Goal: Navigation & Orientation: Find specific page/section

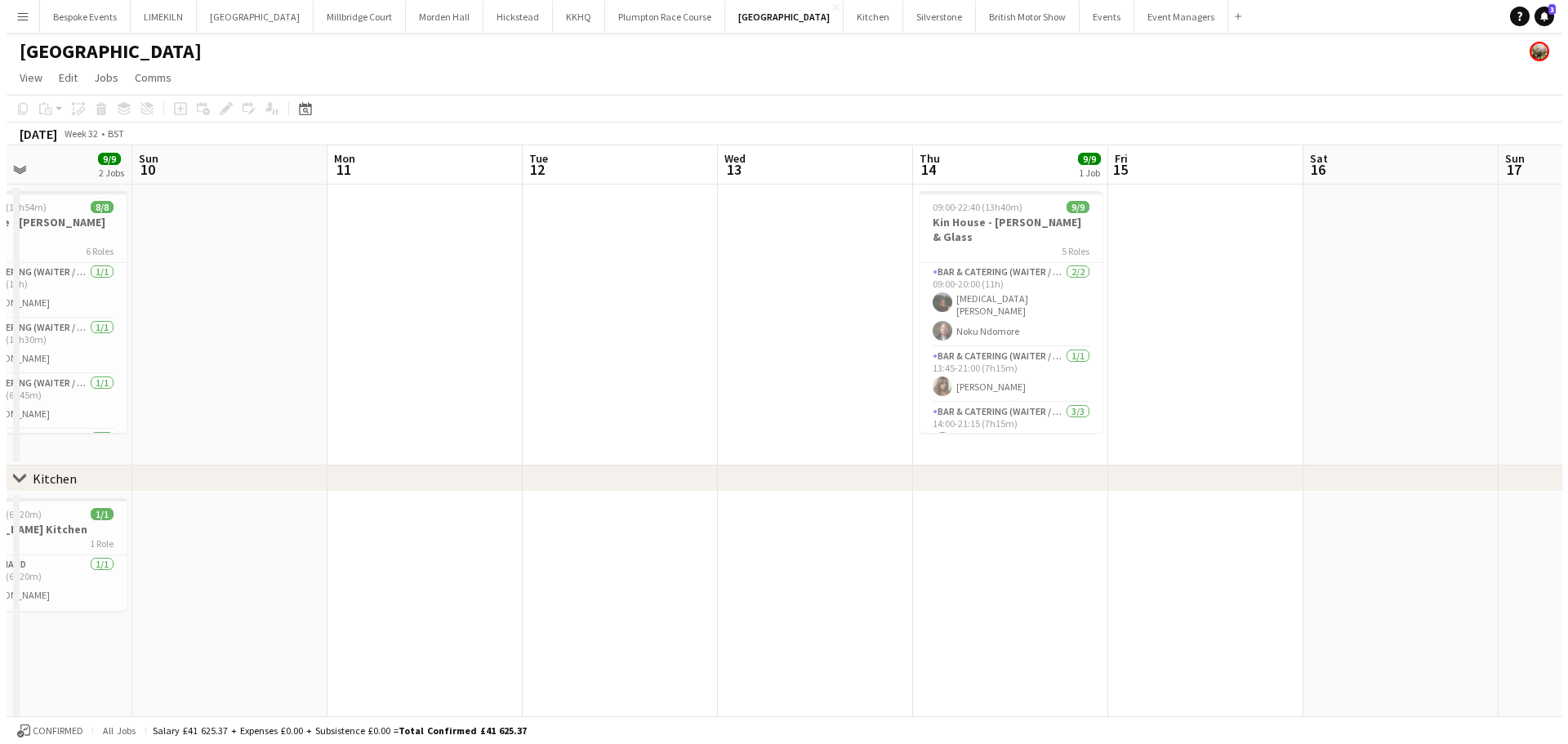
scroll to position [0, 459]
click at [70, 18] on button "Bespoke Events Close" at bounding box center [78, 16] width 90 height 31
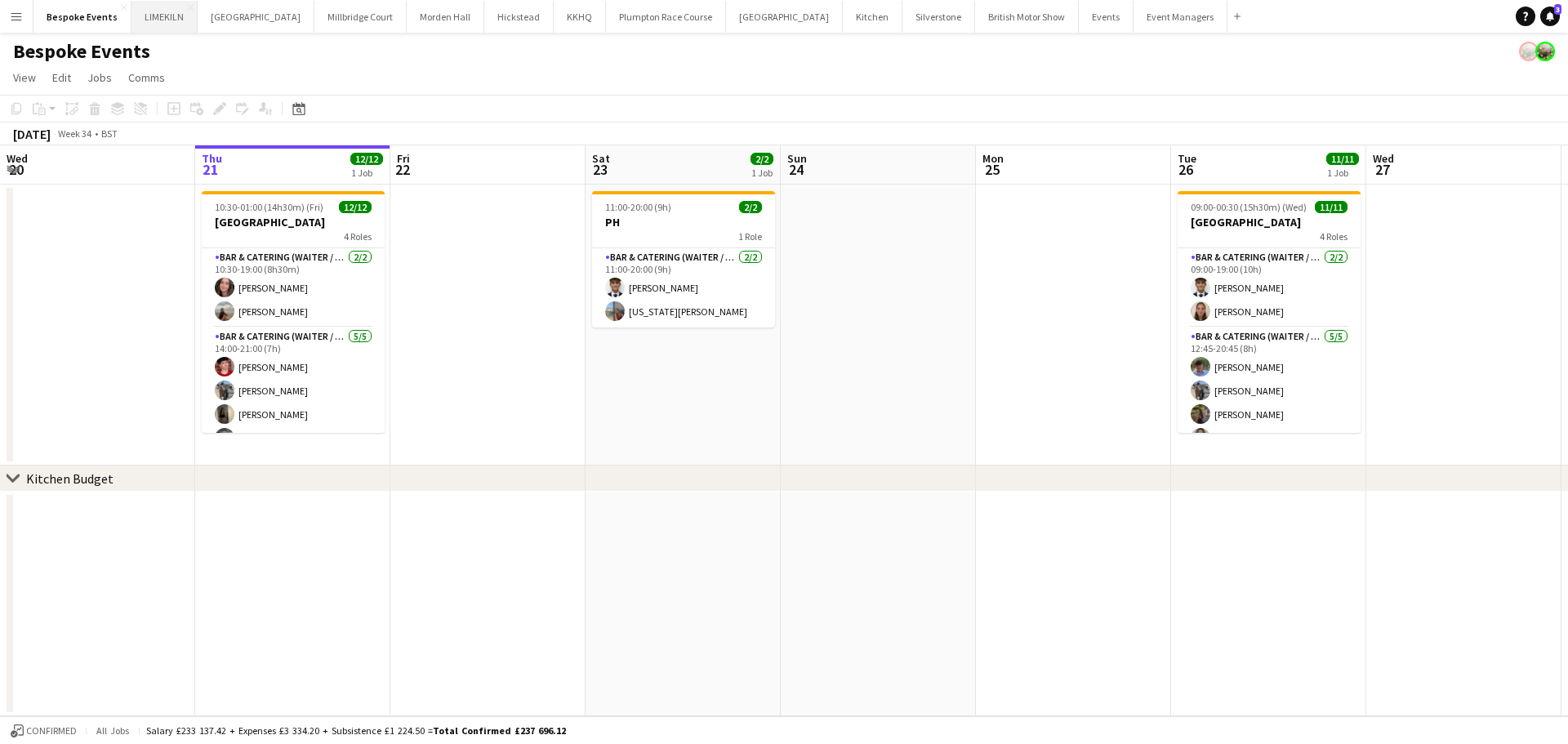
click at [143, 11] on button "LIMEKILN Close" at bounding box center [165, 16] width 67 height 31
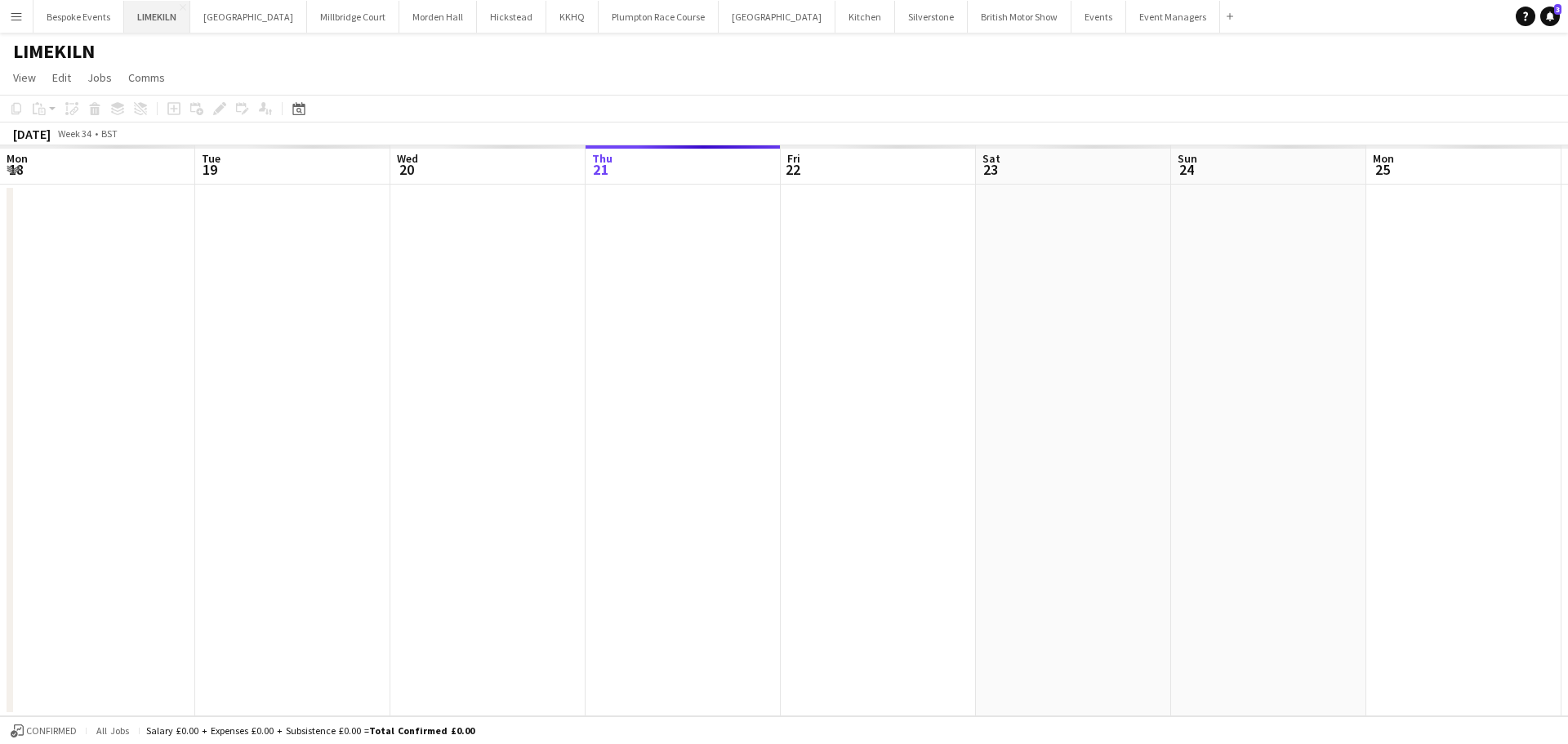
scroll to position [0, 391]
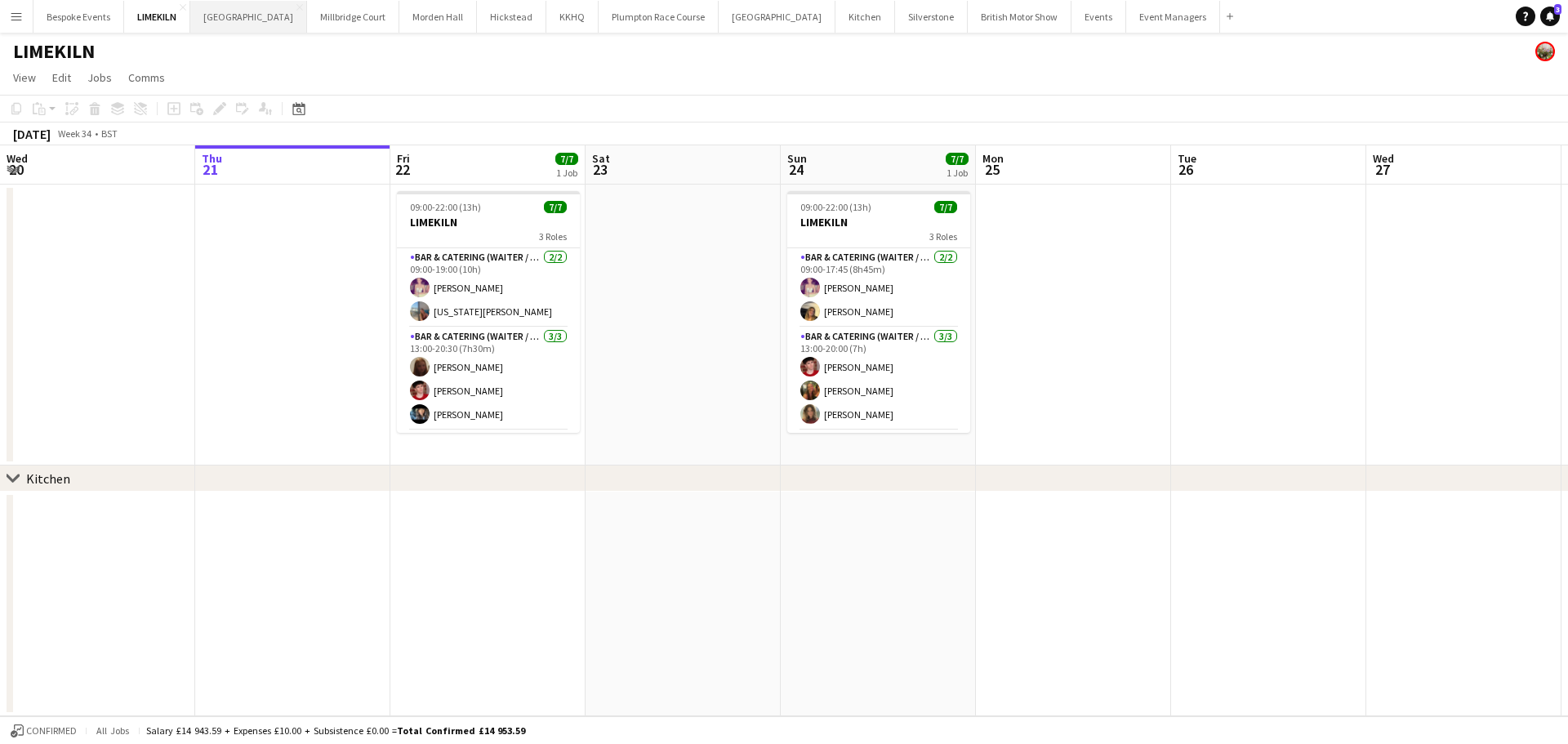
click at [220, 16] on button "[GEOGRAPHIC_DATA] Close" at bounding box center [248, 16] width 117 height 31
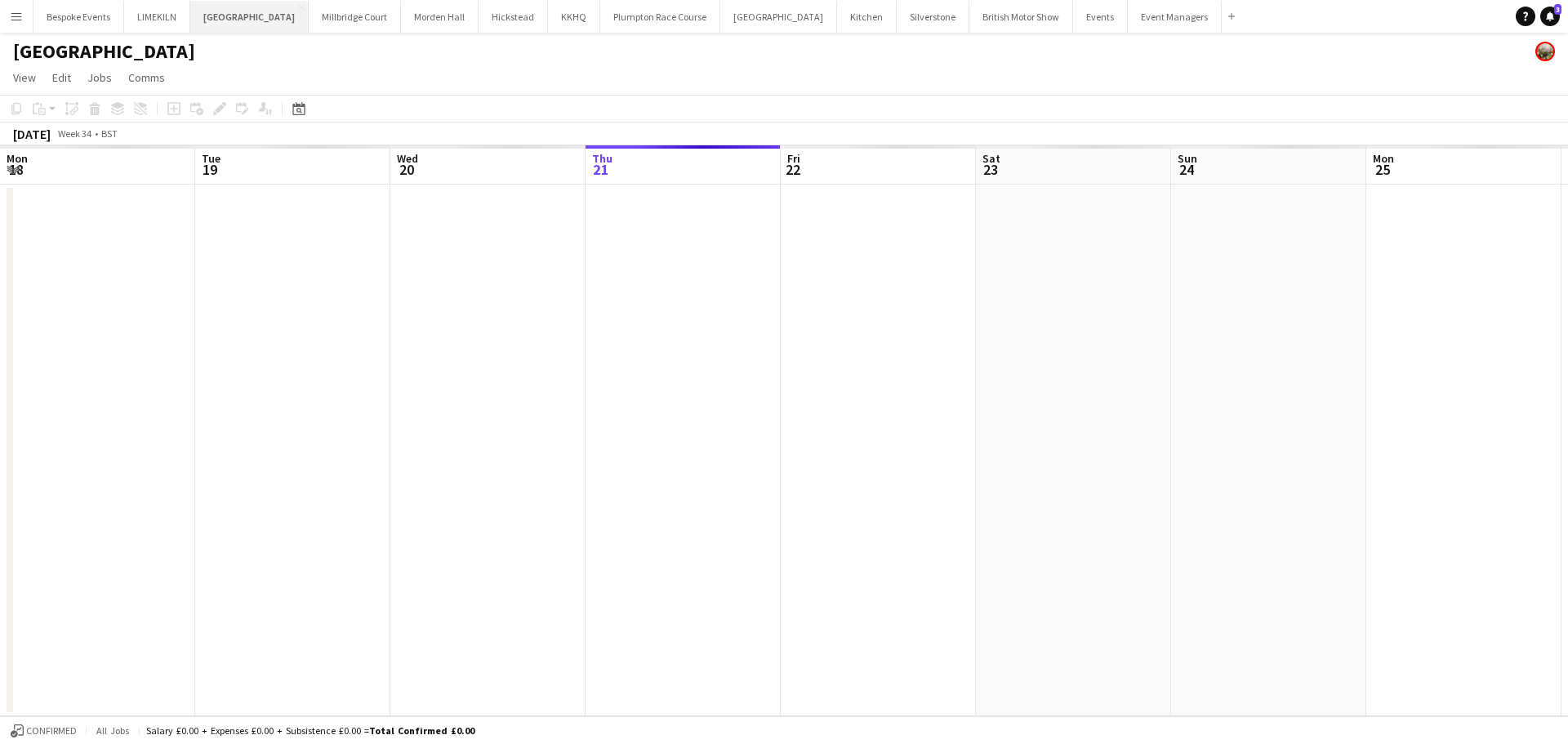
scroll to position [0, 391]
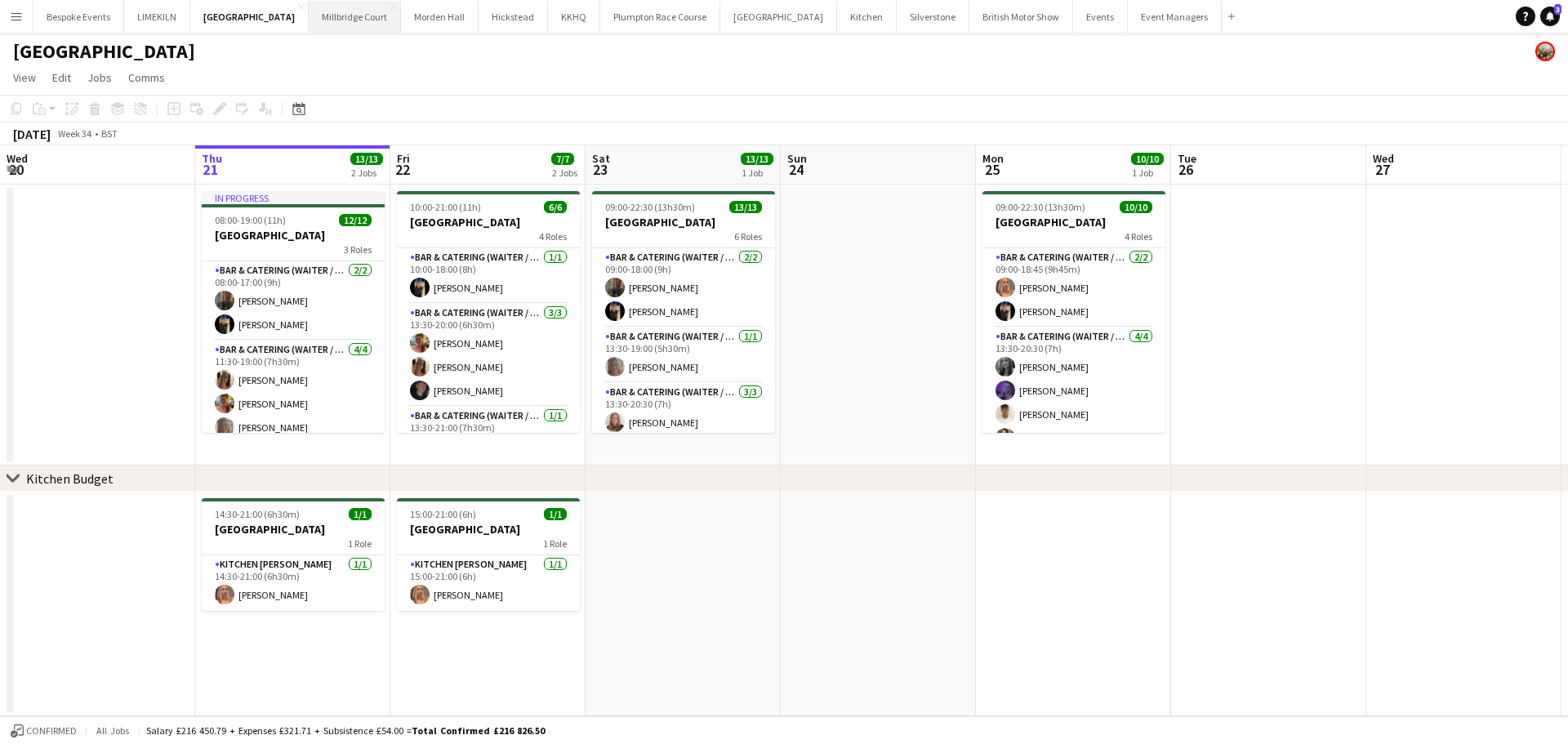
click at [345, 16] on button "[GEOGRAPHIC_DATA]" at bounding box center [355, 16] width 92 height 31
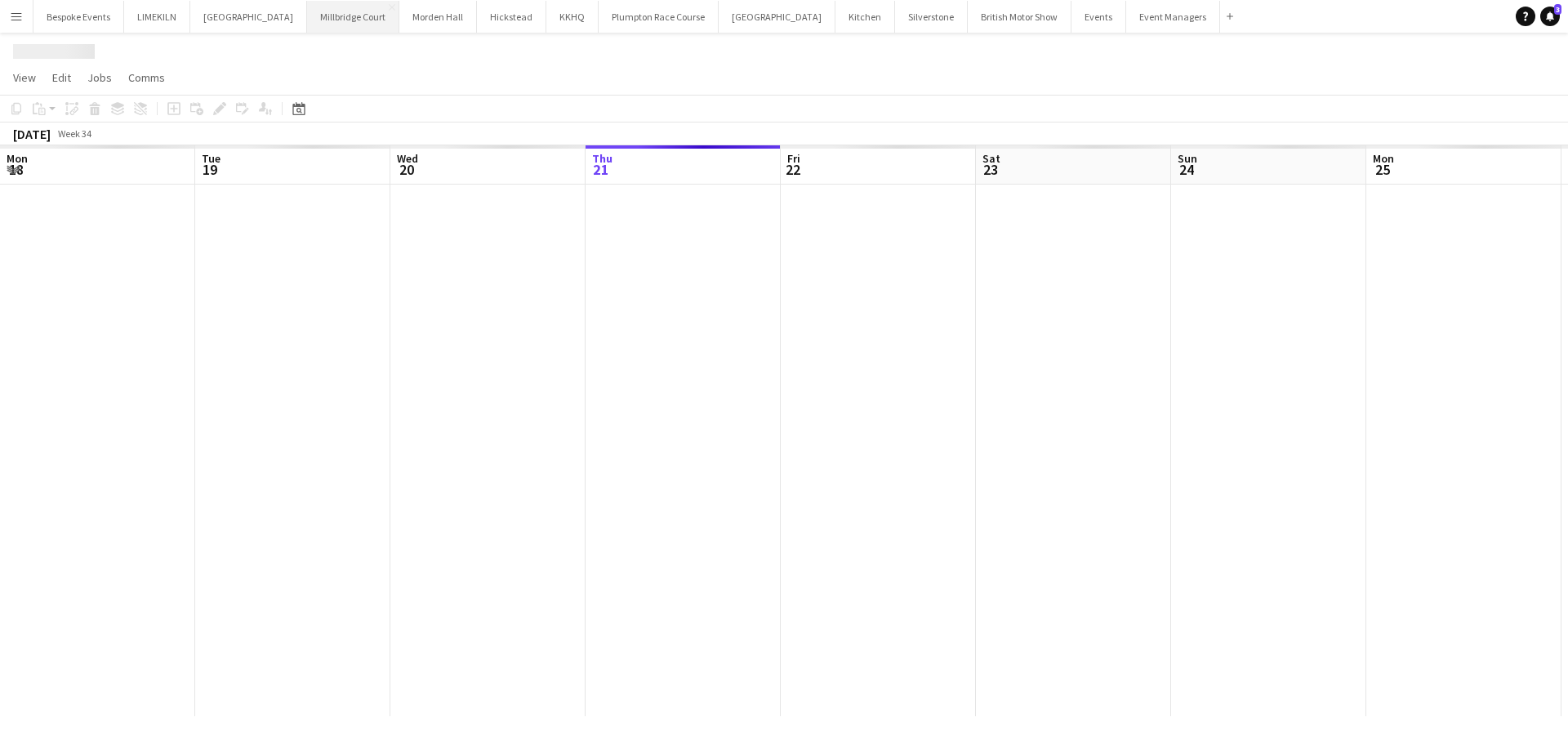
scroll to position [0, 391]
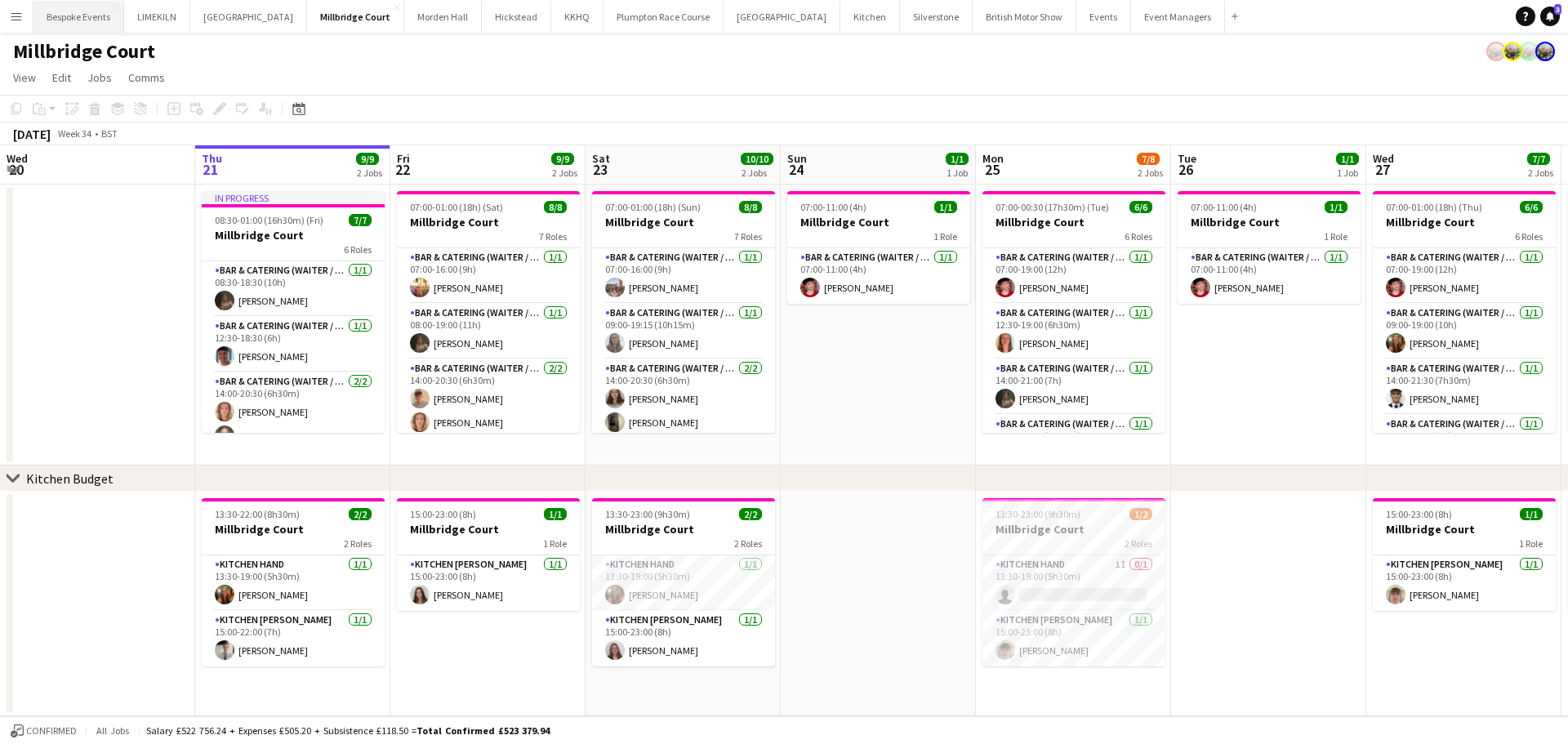
click at [60, 17] on button "Bespoke Events Close" at bounding box center [78, 16] width 90 height 31
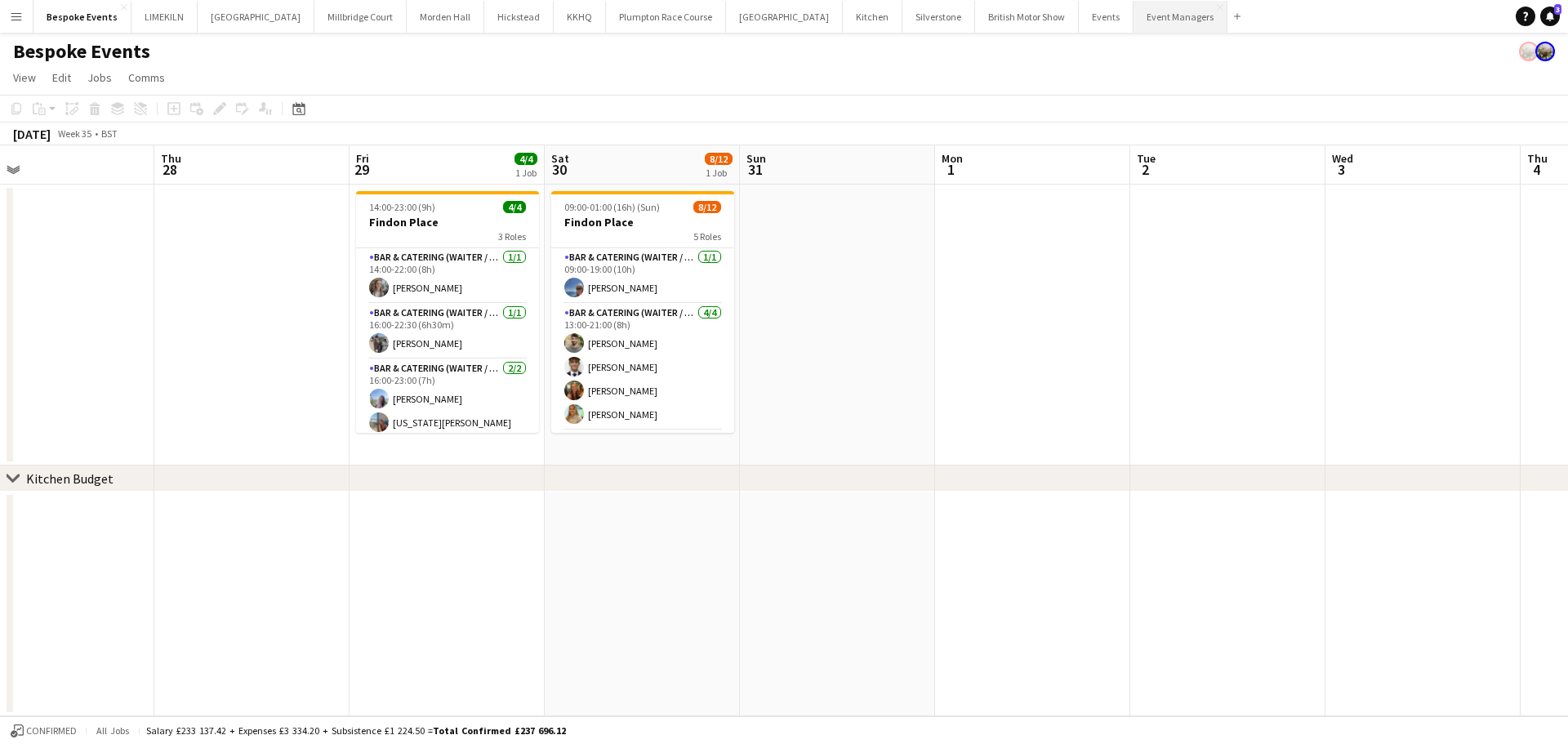
click at [1133, 28] on button "Event Managers Close" at bounding box center [1180, 16] width 94 height 31
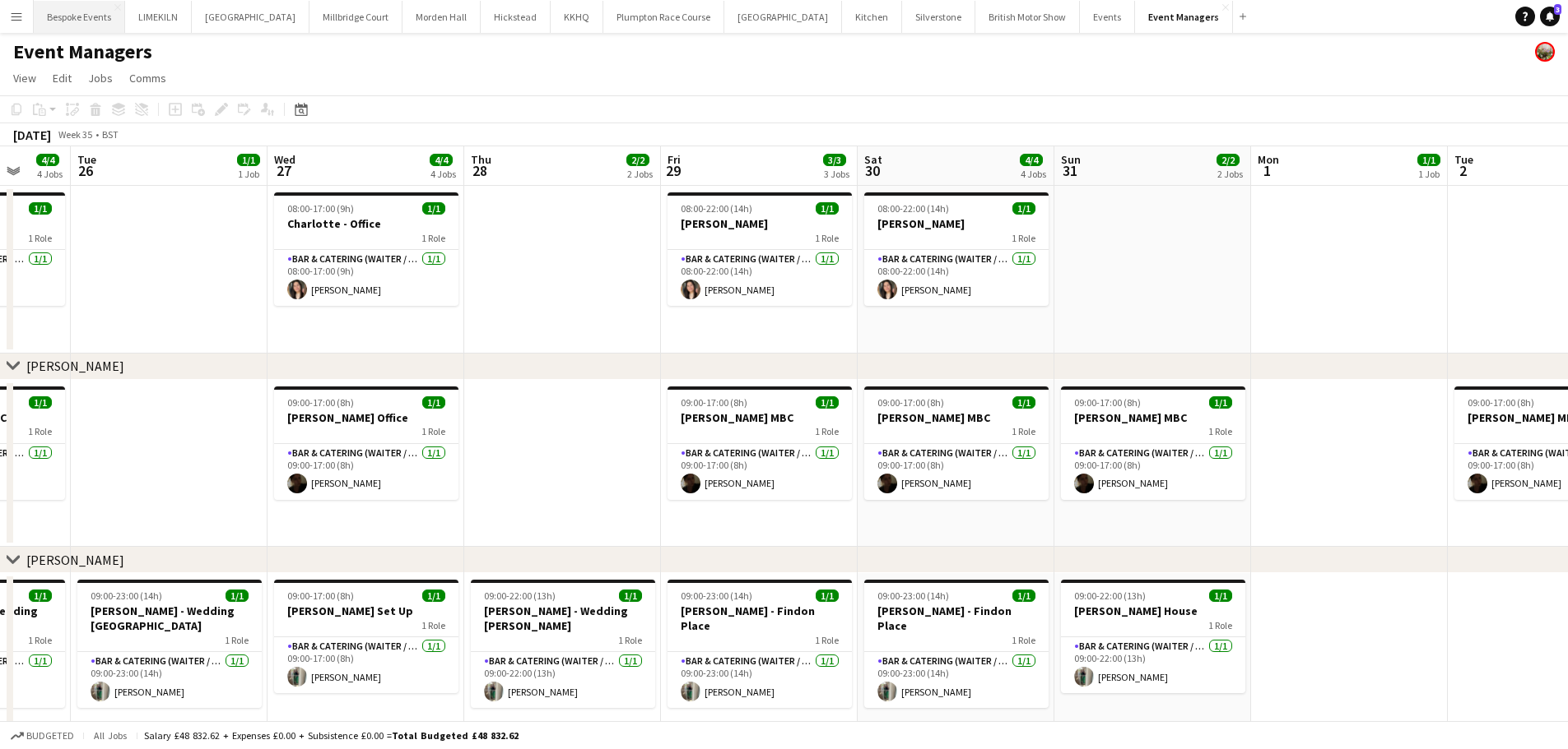
click at [87, 24] on button "Bespoke Events Close" at bounding box center [79, 16] width 91 height 32
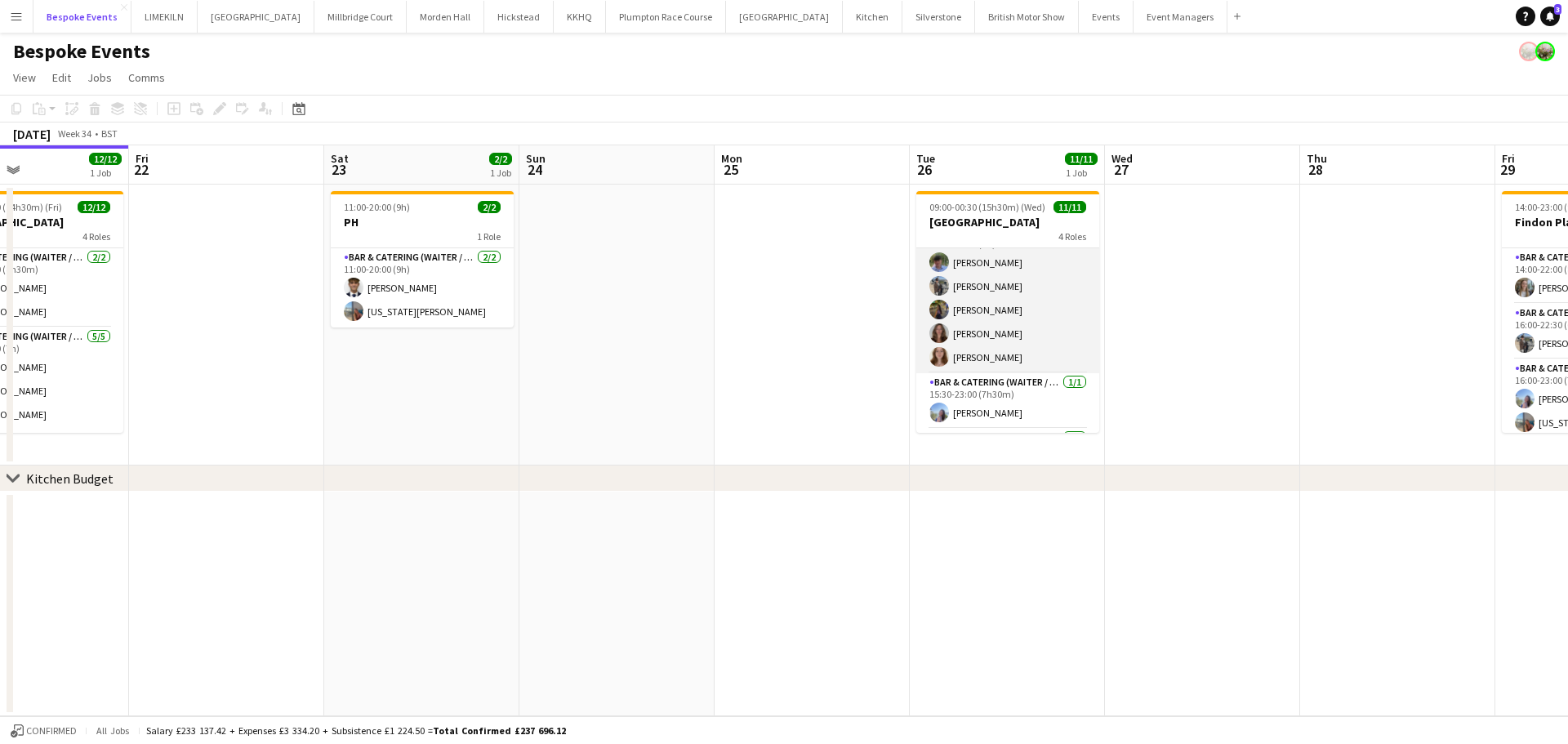
scroll to position [204, 0]
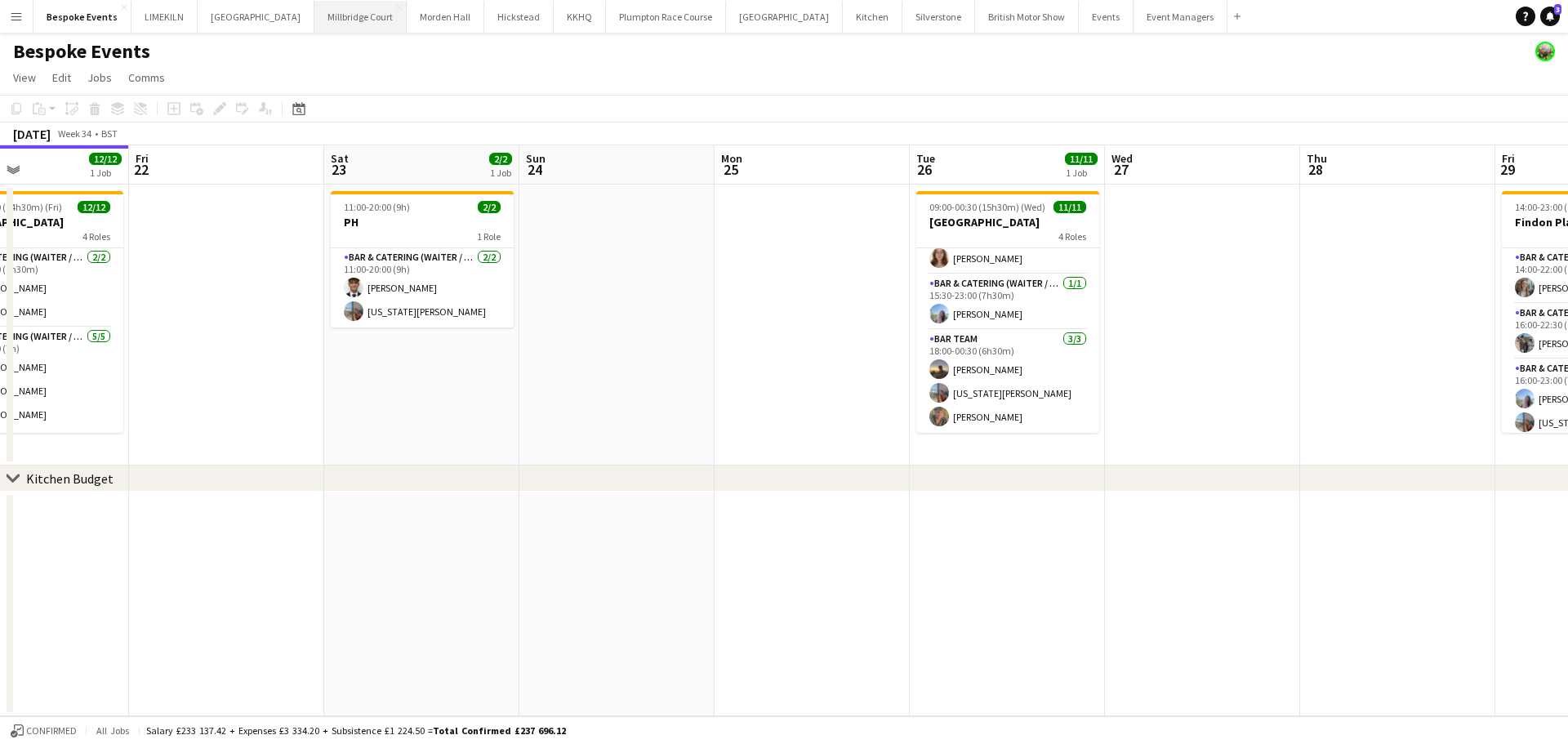
click at [326, 23] on button "[GEOGRAPHIC_DATA]" at bounding box center [360, 16] width 92 height 31
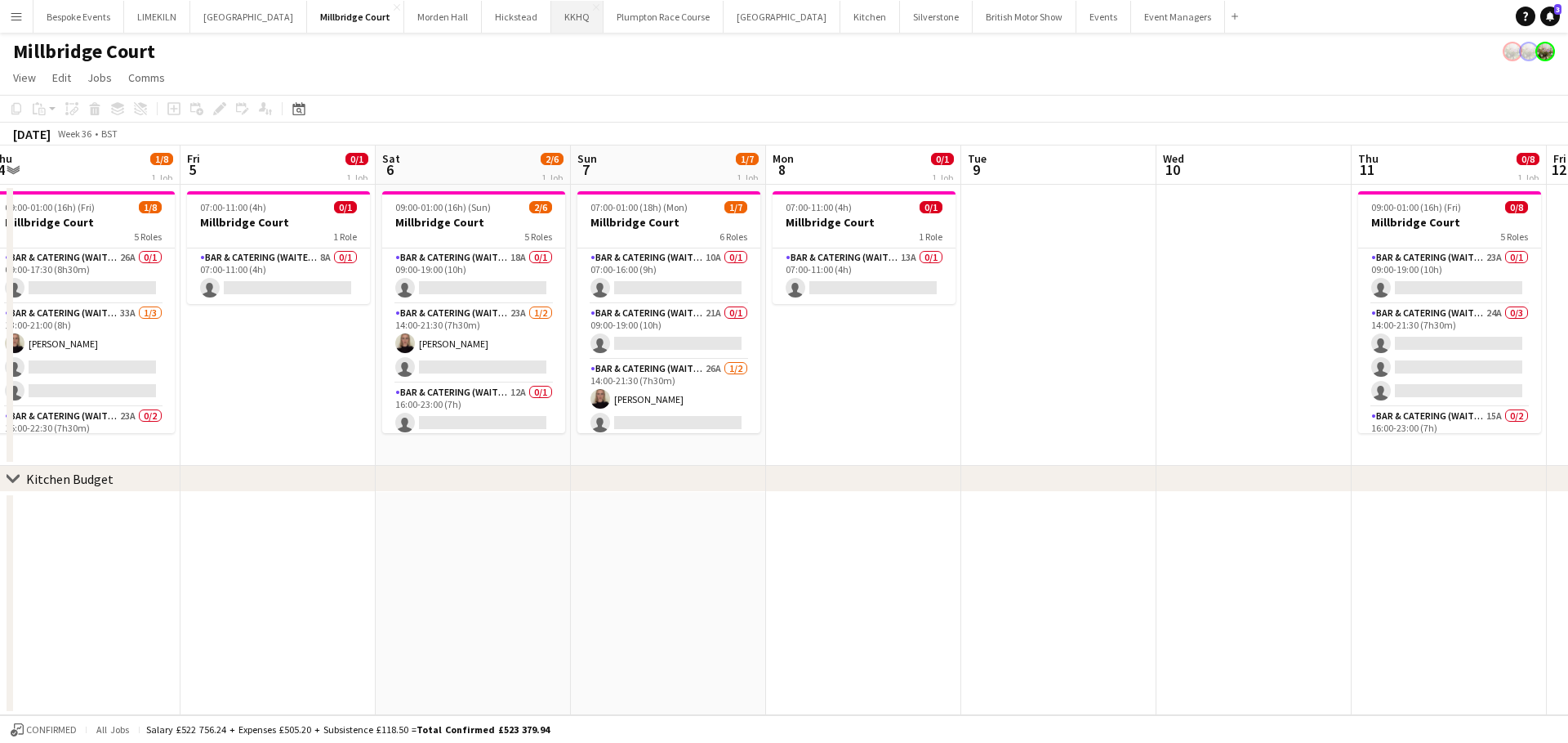
scroll to position [0, 600]
